Goal: Task Accomplishment & Management: Use online tool/utility

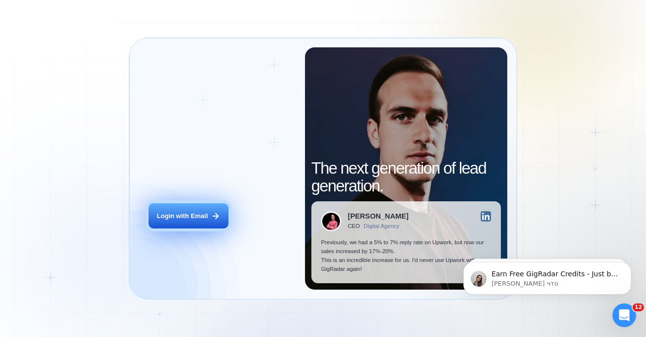
click at [211, 211] on button "Login with Email" at bounding box center [188, 215] width 80 height 25
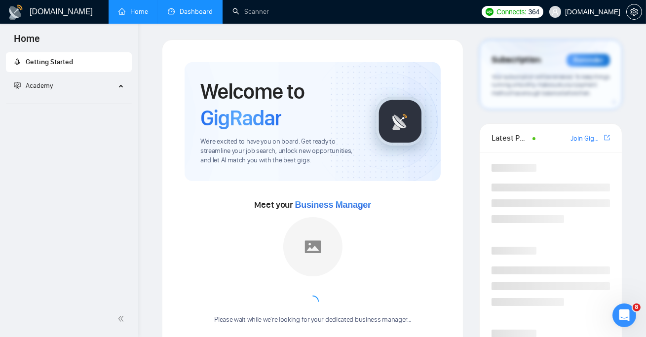
click at [195, 23] on li "Dashboard" at bounding box center [190, 12] width 65 height 24
click at [194, 16] on link "Dashboard" at bounding box center [190, 11] width 45 height 8
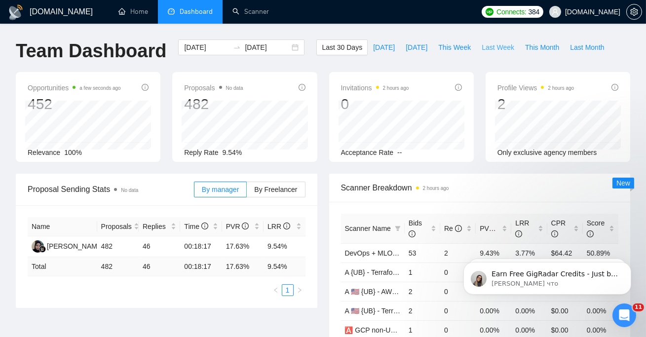
click at [487, 47] on span "Last Week" at bounding box center [497, 47] width 33 height 11
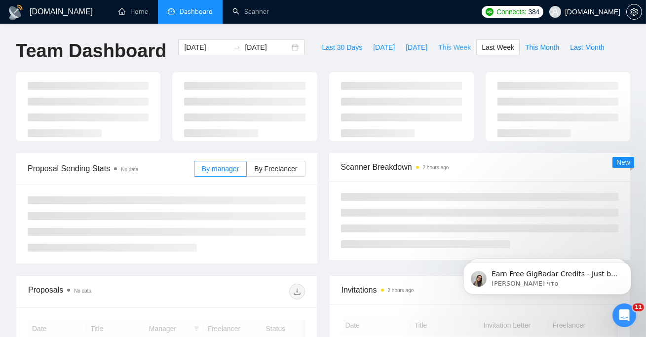
type input "[DATE]"
type input "2025-08-17"
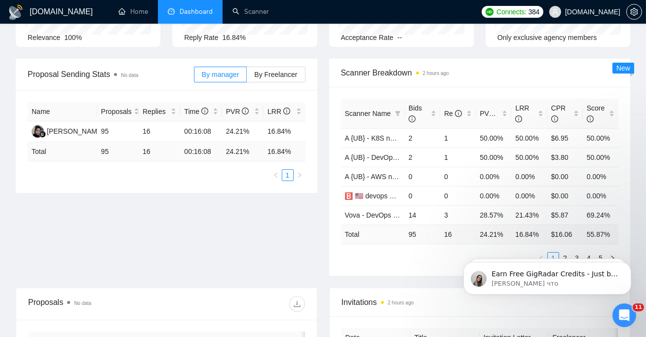
scroll to position [104, 0]
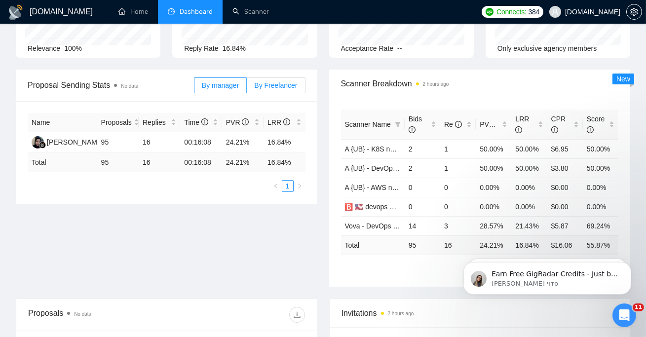
click at [288, 82] on span "By Freelancer" at bounding box center [275, 85] width 43 height 8
click at [247, 88] on input "By Freelancer" at bounding box center [247, 88] width 0 height 0
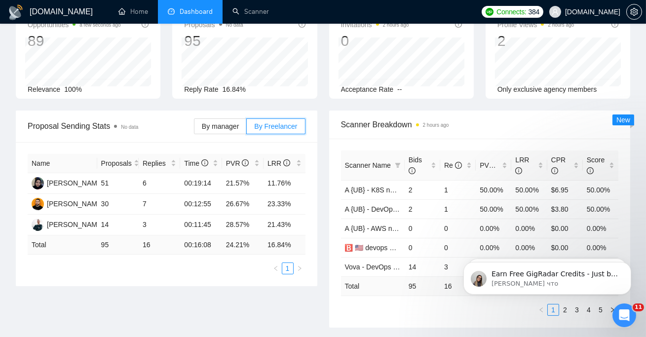
scroll to position [0, 0]
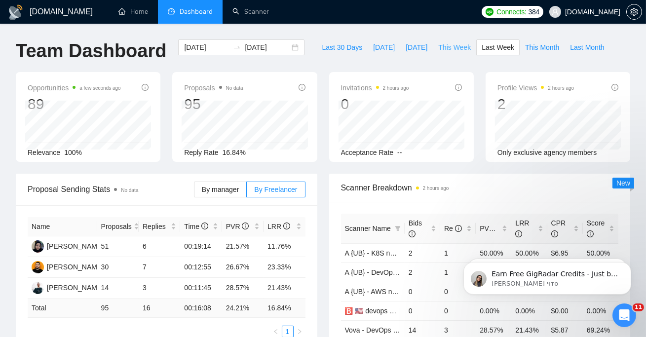
click at [449, 50] on span "This Week" at bounding box center [454, 47] width 33 height 11
type input "2025-08-18"
type input "2025-08-24"
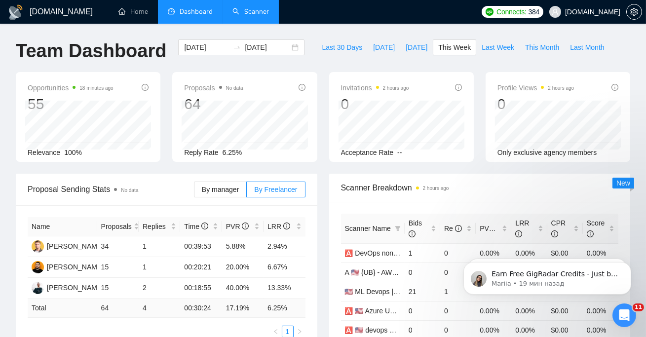
click at [253, 11] on link "Scanner" at bounding box center [250, 11] width 36 height 8
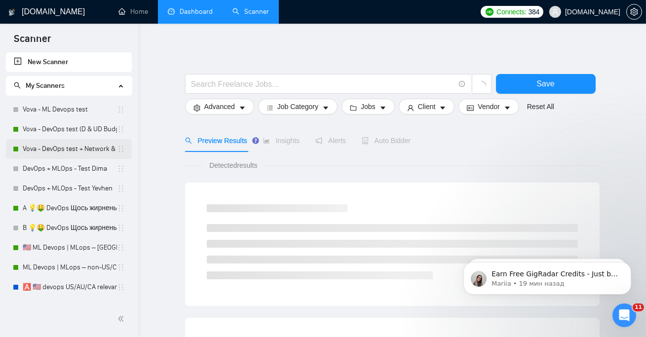
click at [69, 153] on link "Vova - DevOps test + Network & System Administrator (D & UD Budget)" at bounding box center [70, 149] width 94 height 20
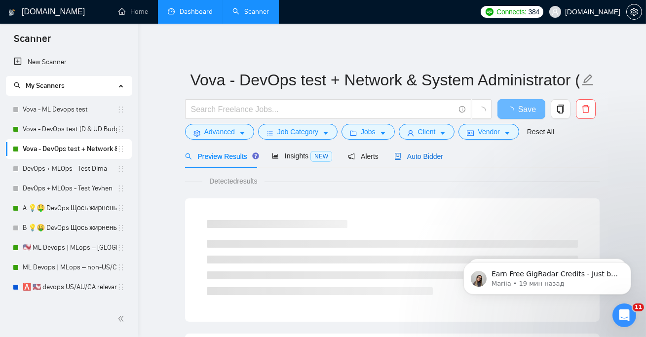
click at [435, 157] on span "Auto Bidder" at bounding box center [418, 156] width 49 height 8
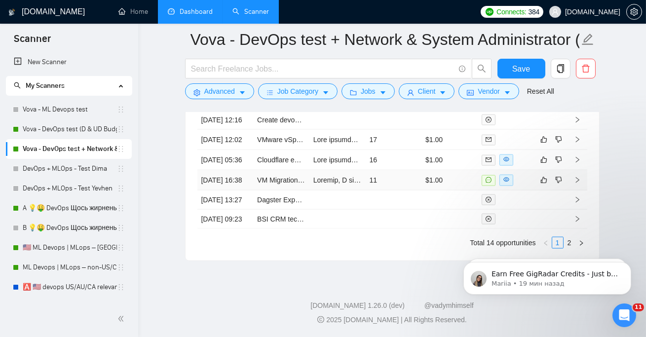
scroll to position [2622, 0]
